Goal: Task Accomplishment & Management: Manage account settings

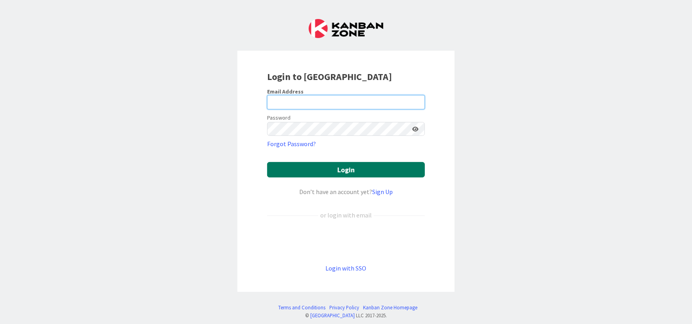
type input "stephanie@kanban.university"
click at [318, 176] on button "Login" at bounding box center [346, 169] width 158 height 15
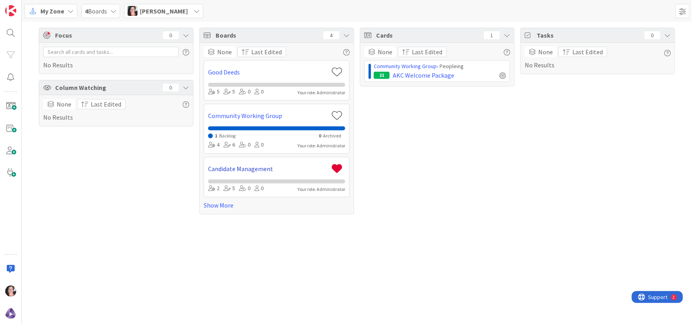
click at [261, 169] on link "Candidate Management" at bounding box center [268, 169] width 120 height 10
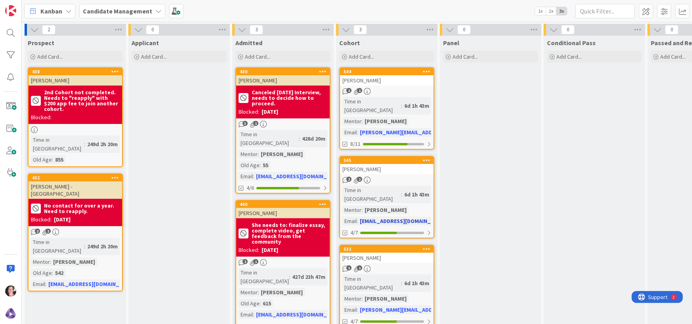
click at [359, 164] on div "[PERSON_NAME]" at bounding box center [386, 169] width 93 height 10
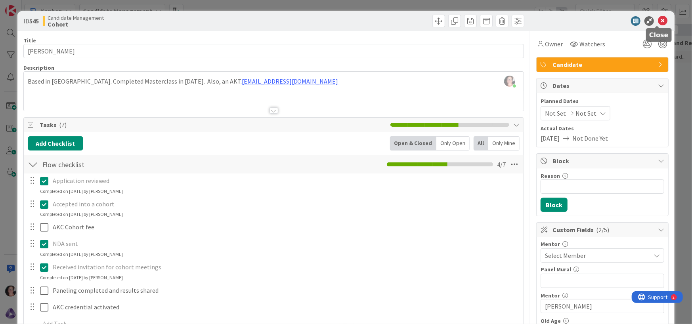
click at [657, 23] on icon at bounding box center [662, 21] width 10 height 10
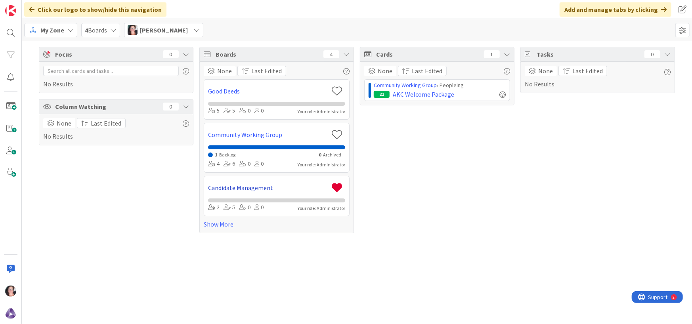
click at [262, 187] on link "Candidate Management" at bounding box center [268, 188] width 120 height 10
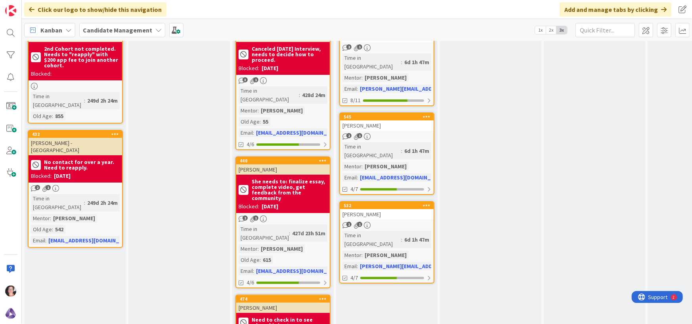
scroll to position [119, 0]
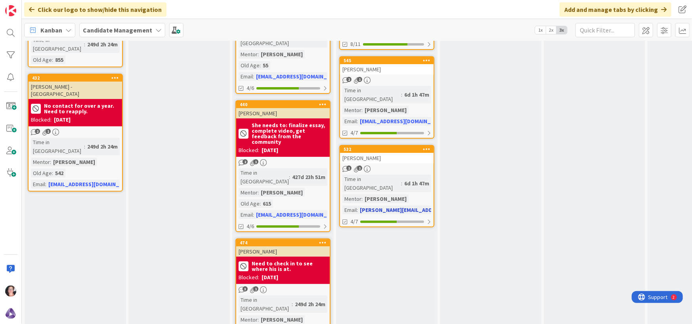
click at [403, 153] on div "[PERSON_NAME]" at bounding box center [386, 158] width 93 height 10
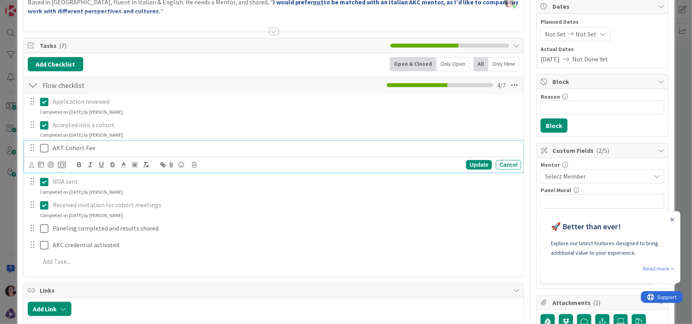
click at [47, 149] on icon at bounding box center [44, 148] width 8 height 10
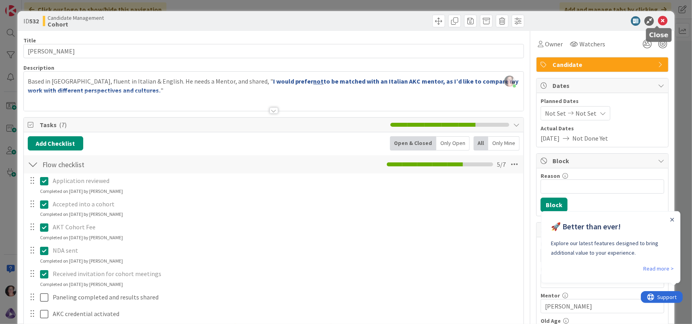
drag, startPoint x: 657, startPoint y: 21, endPoint x: 629, endPoint y: 5, distance: 33.0
click at [657, 20] on icon at bounding box center [662, 21] width 10 height 10
